Goal: Transaction & Acquisition: Purchase product/service

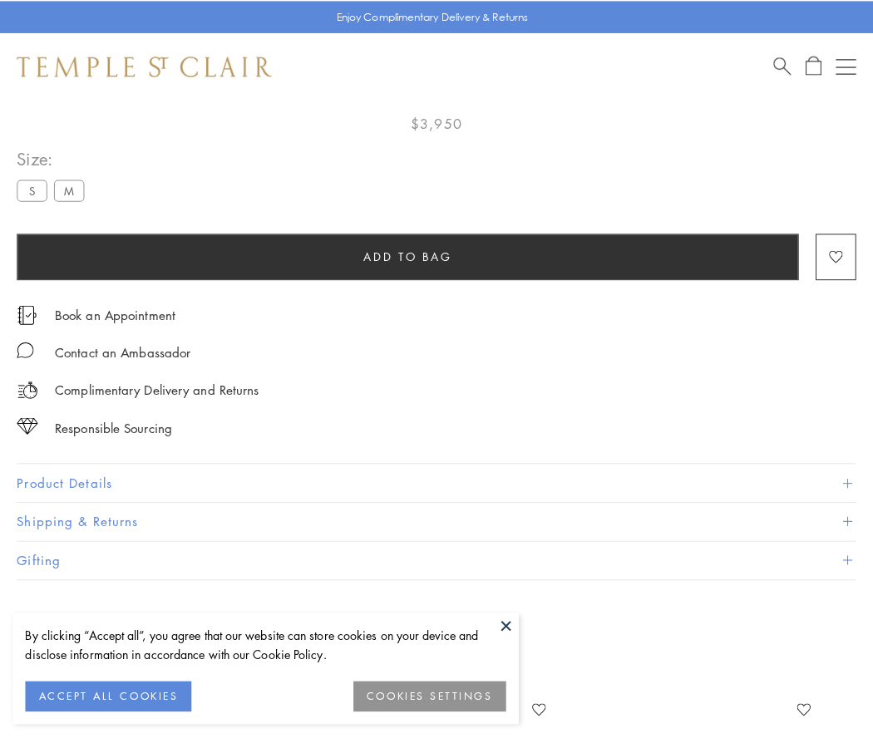
scroll to position [98, 0]
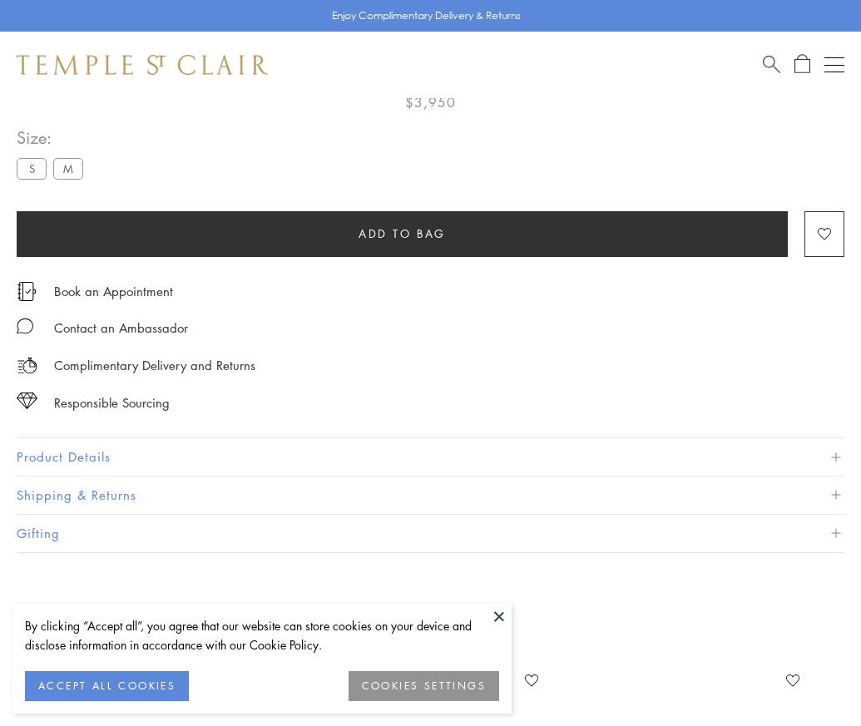
click at [402, 233] on span "Add to bag" at bounding box center [401, 233] width 87 height 18
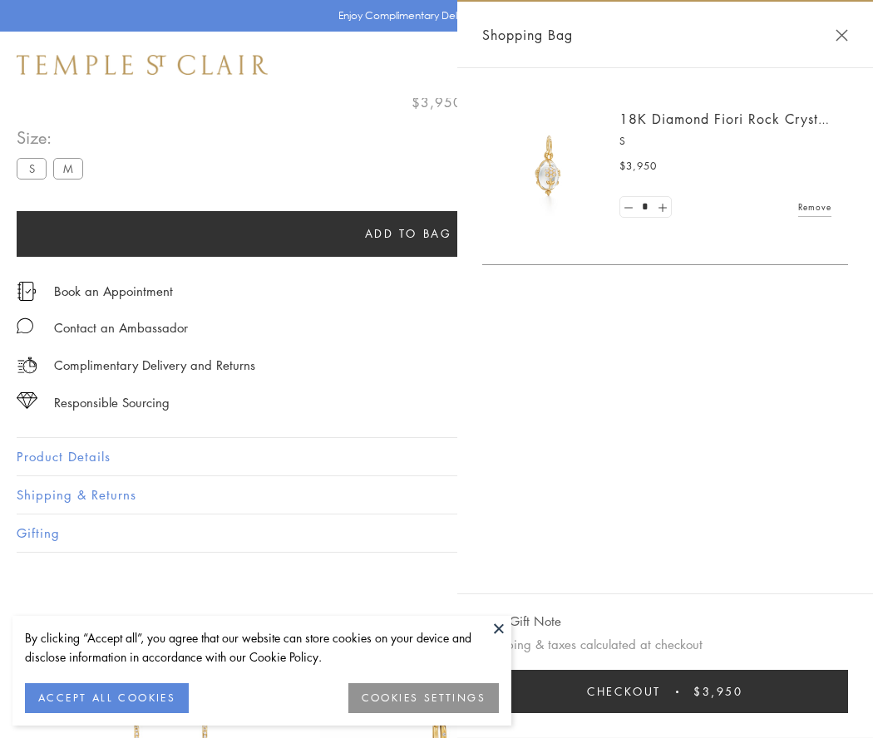
click at [661, 692] on span "Checkout" at bounding box center [624, 692] width 74 height 18
